Goal: Task Accomplishment & Management: Use online tool/utility

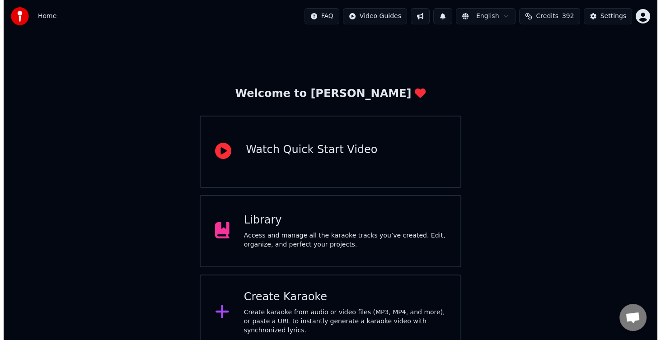
scroll to position [89, 0]
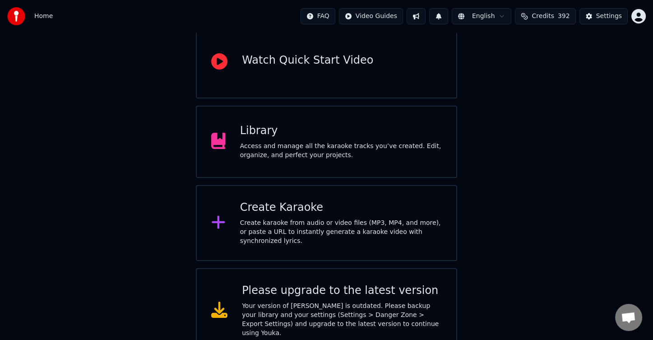
click at [325, 225] on div "Create karaoke from audio or video files (MP3, MP4, and more), or paste a URL t…" at bounding box center [341, 232] width 202 height 27
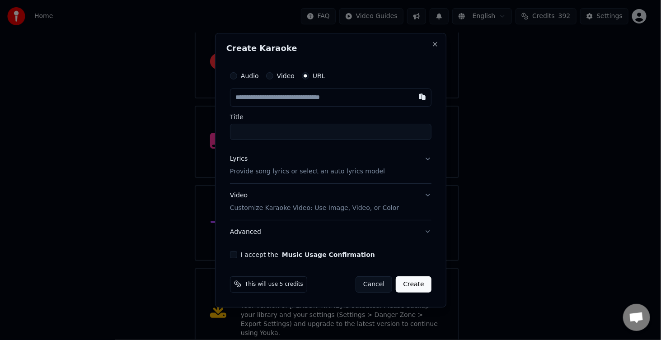
click at [300, 98] on input "text" at bounding box center [330, 98] width 201 height 18
type input "**********"
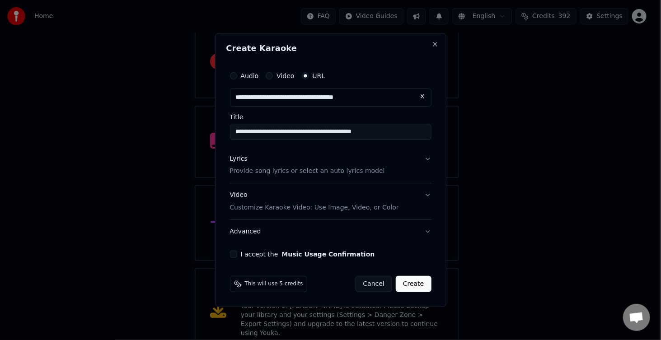
type input "**********"
click at [294, 168] on p "Provide song lyrics or select an auto lyrics model" at bounding box center [307, 171] width 155 height 9
type input "**********"
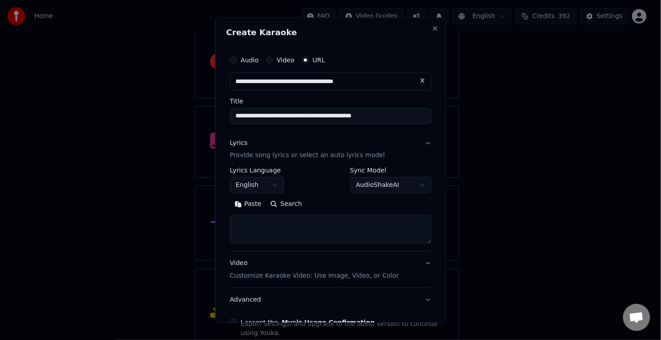
click at [276, 224] on textarea at bounding box center [330, 229] width 201 height 29
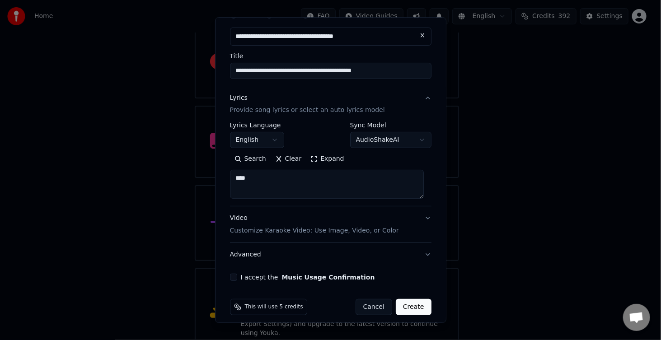
scroll to position [52, 0]
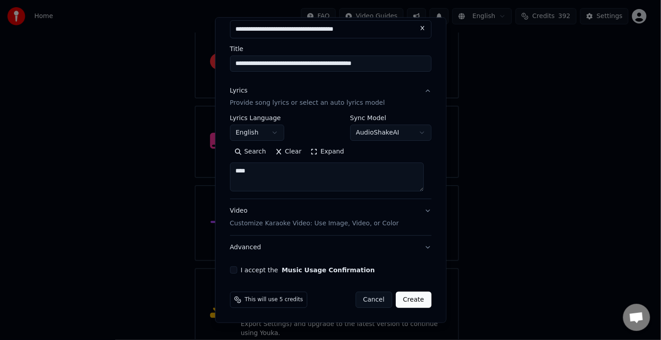
type textarea "****"
click at [232, 267] on button "I accept the Music Usage Confirmation" at bounding box center [233, 270] width 7 height 7
click at [415, 301] on button "Create" at bounding box center [414, 300] width 36 height 16
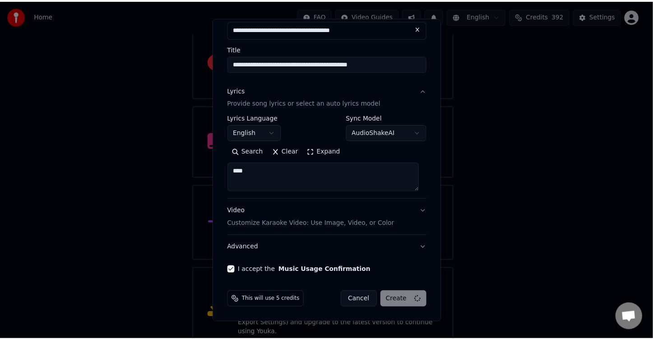
scroll to position [3, 0]
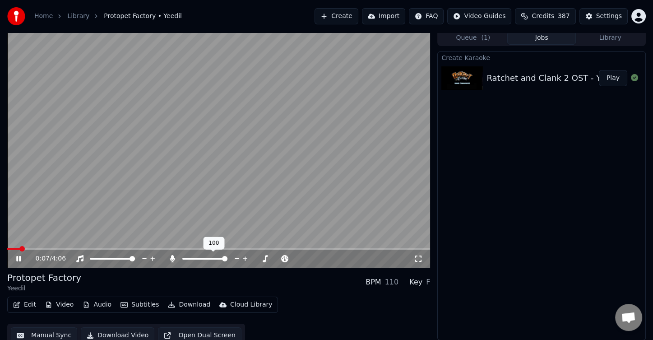
click at [228, 261] on span at bounding box center [224, 258] width 5 height 5
click at [275, 257] on icon at bounding box center [277, 258] width 9 height 9
click at [276, 257] on icon at bounding box center [277, 258] width 9 height 9
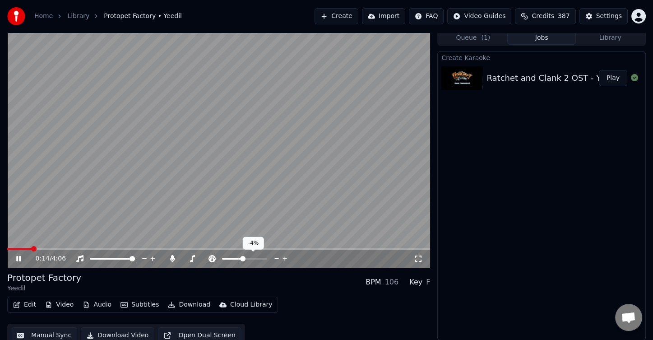
click at [276, 257] on icon at bounding box center [277, 258] width 9 height 9
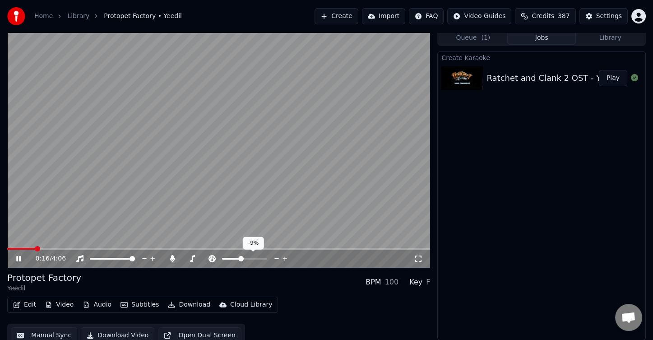
click at [276, 257] on icon at bounding box center [277, 258] width 9 height 9
click at [284, 257] on icon at bounding box center [285, 258] width 5 height 5
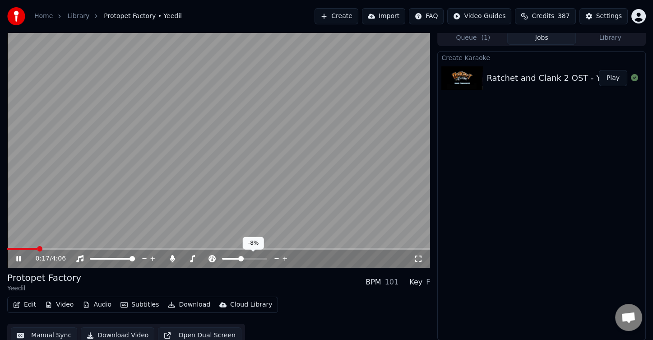
click at [284, 257] on icon at bounding box center [285, 258] width 5 height 5
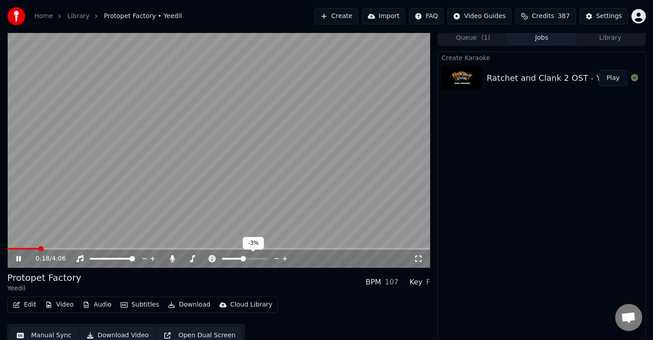
click at [284, 257] on icon at bounding box center [285, 258] width 5 height 5
click at [256, 258] on icon at bounding box center [257, 258] width 5 height 1
click at [266, 258] on icon at bounding box center [265, 258] width 5 height 5
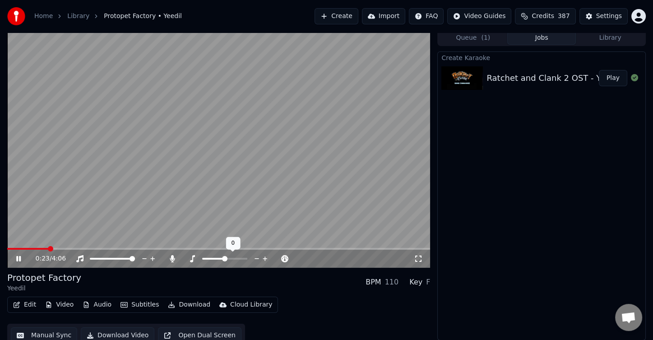
click at [266, 258] on icon at bounding box center [265, 258] width 5 height 5
click at [256, 258] on icon at bounding box center [257, 258] width 5 height 1
click at [263, 257] on icon at bounding box center [265, 258] width 9 height 9
click at [257, 257] on icon at bounding box center [257, 258] width 9 height 9
click at [132, 300] on button "Subtitles" at bounding box center [140, 304] width 46 height 13
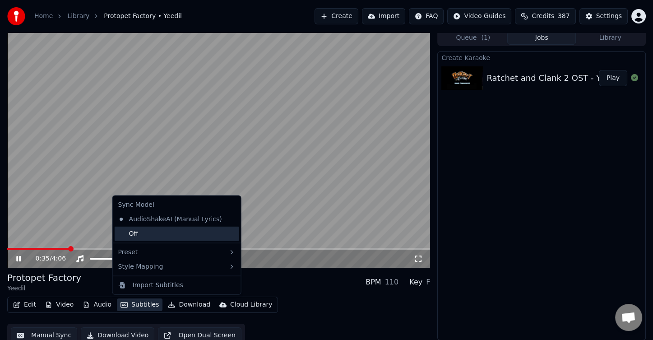
click at [151, 233] on div "Off" at bounding box center [177, 234] width 125 height 14
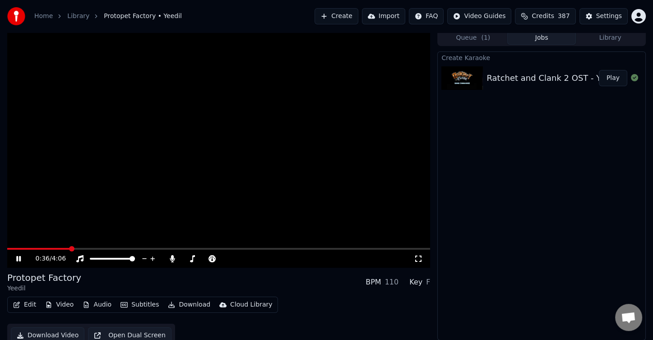
click at [196, 306] on button "Download" at bounding box center [189, 304] width 50 height 13
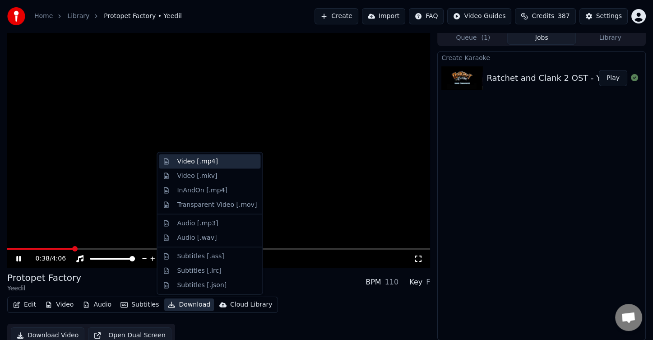
click at [199, 163] on div "Video [.mp4]" at bounding box center [197, 161] width 41 height 9
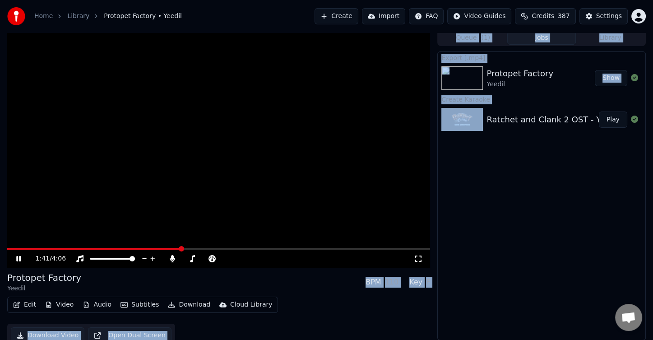
drag, startPoint x: 371, startPoint y: 281, endPoint x: 427, endPoint y: 306, distance: 61.0
click at [441, 304] on div "1:41 / 4:06 Protopet Factory Yeedil BPM 110 Key F Edit Video Audio Subtitles Do…" at bounding box center [326, 188] width 653 height 317
click at [365, 311] on div "Edit Video Audio Subtitles Download Cloud Library Download Video Open Dual Scre…" at bounding box center [218, 322] width 423 height 51
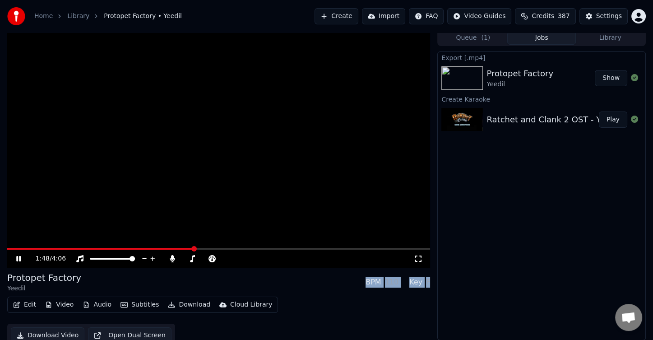
drag, startPoint x: 429, startPoint y: 281, endPoint x: 432, endPoint y: 260, distance: 20.9
click at [432, 260] on div "1:48 / 4:06 Protopet Factory Yeedil BPM 110 Key F Edit Video Audio Subtitles Do…" at bounding box center [326, 188] width 653 height 317
click at [432, 260] on div "1:49 / 4:06 Protopet Factory Yeedil BPM 110 Key F Edit Video Audio Subtitles Do…" at bounding box center [326, 188] width 653 height 317
click at [432, 256] on div "1:50 / 4:06 Protopet Factory Yeedil BPM 110 Key F Edit Video Audio Subtitles Do…" at bounding box center [326, 188] width 653 height 317
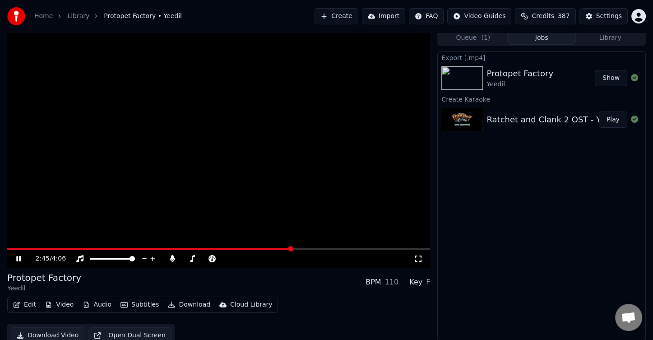
click at [202, 181] on video at bounding box center [218, 149] width 423 height 238
